Goal: Information Seeking & Learning: Learn about a topic

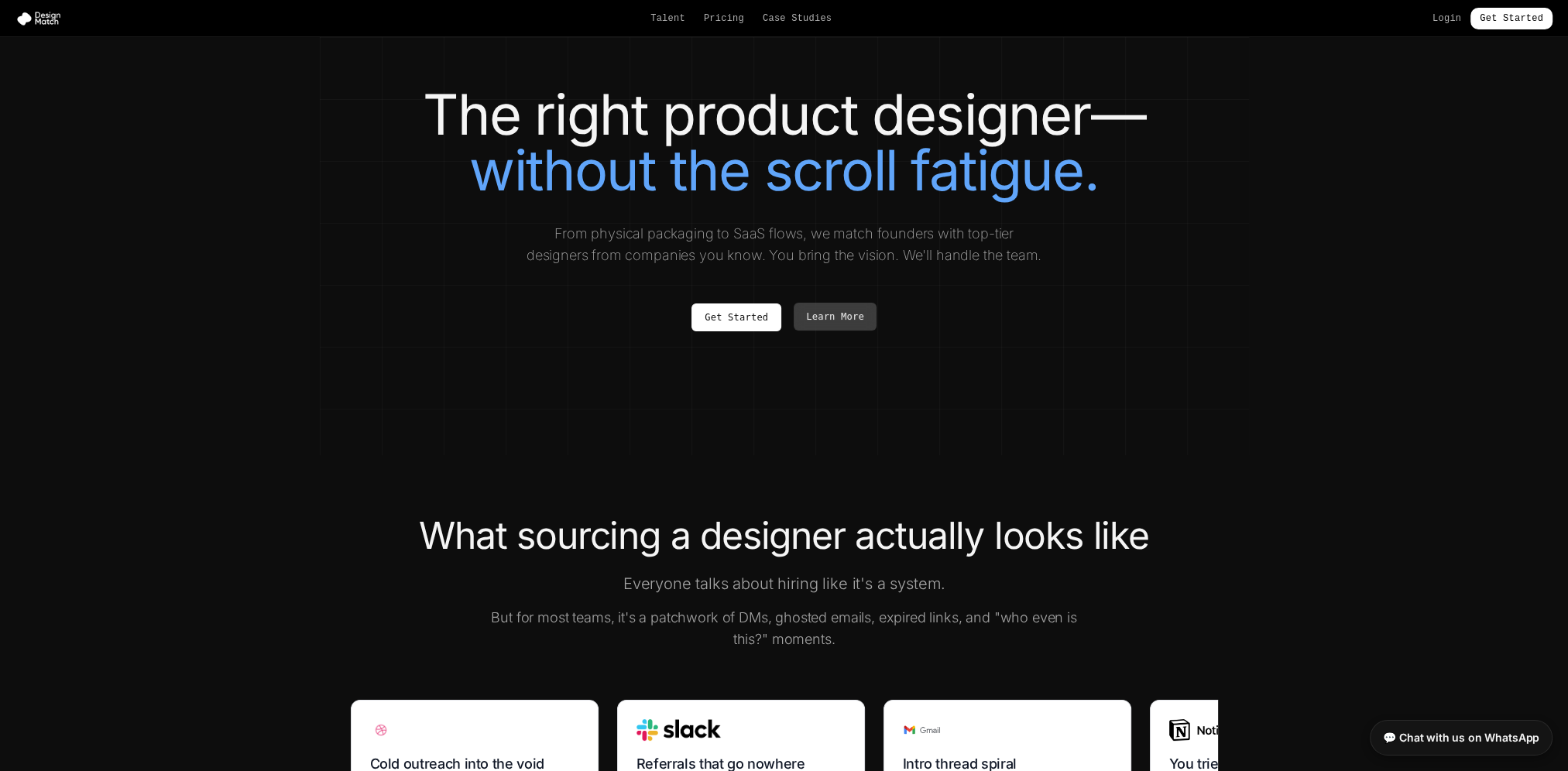
click at [864, 311] on link "Learn More" at bounding box center [835, 317] width 83 height 28
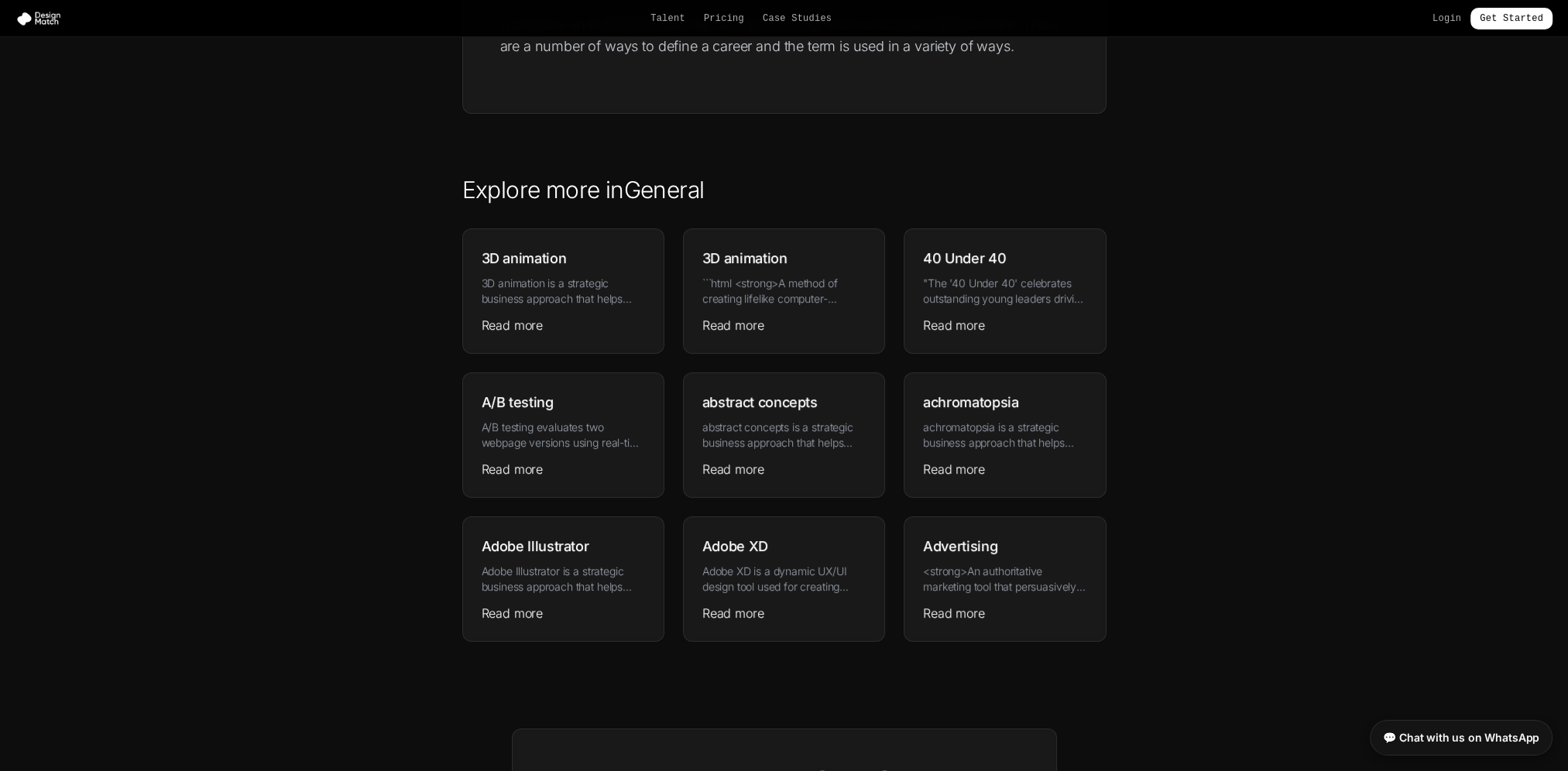
scroll to position [465, 0]
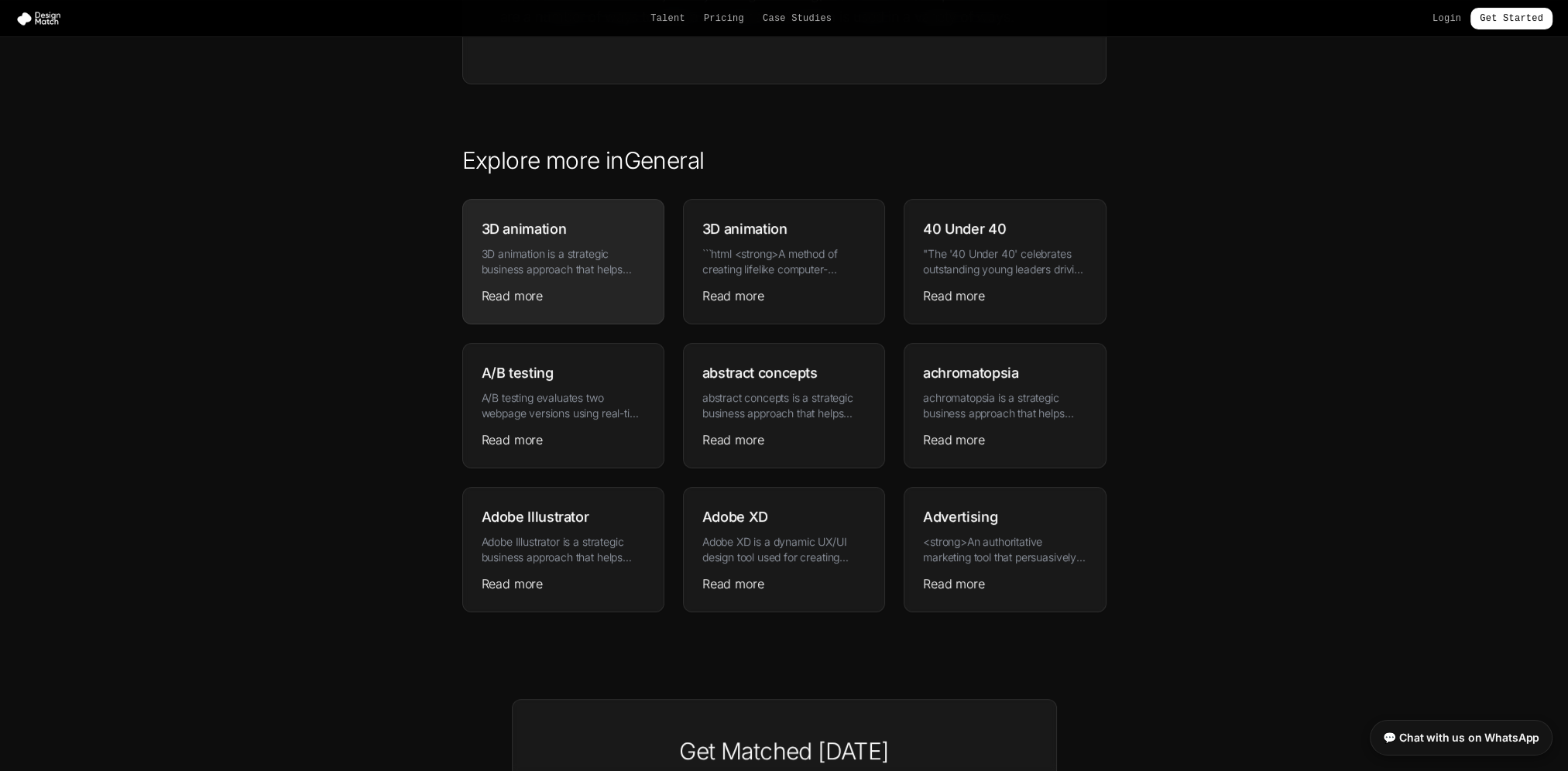
click at [532, 291] on link "Read more" at bounding box center [512, 295] width 62 height 18
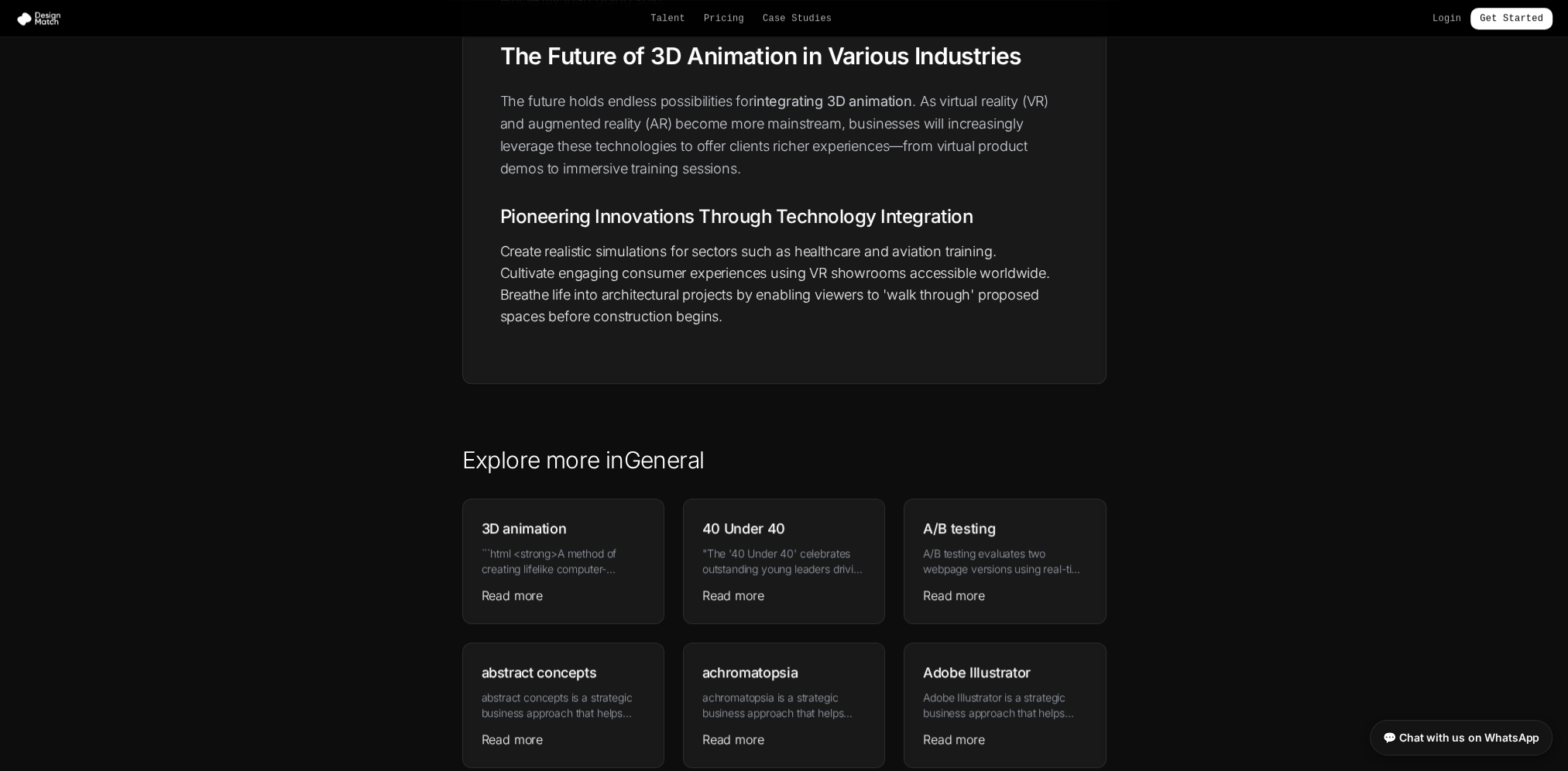
scroll to position [1781, 0]
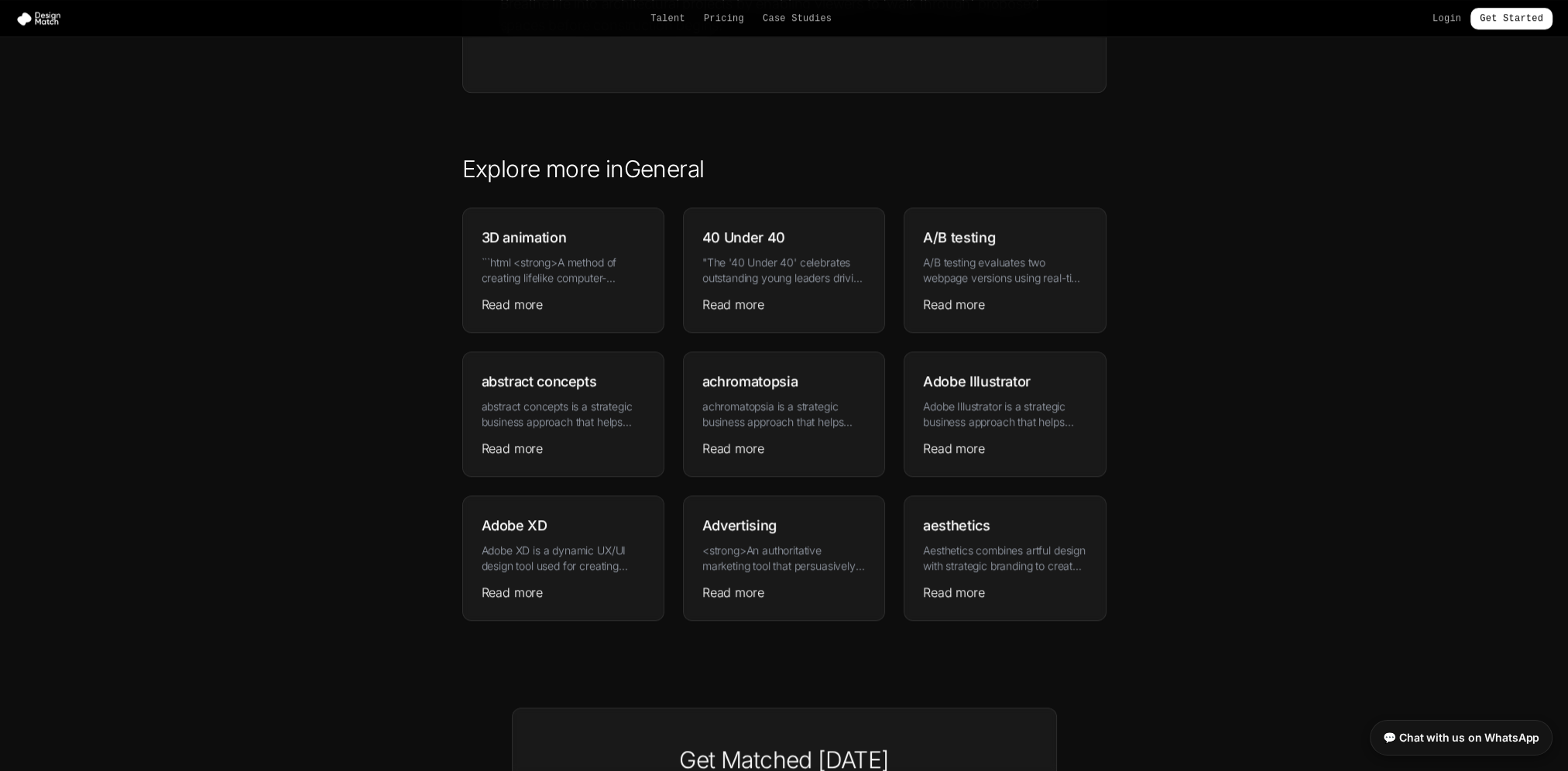
scroll to position [465, 0]
